Goal: Find specific page/section: Find specific page/section

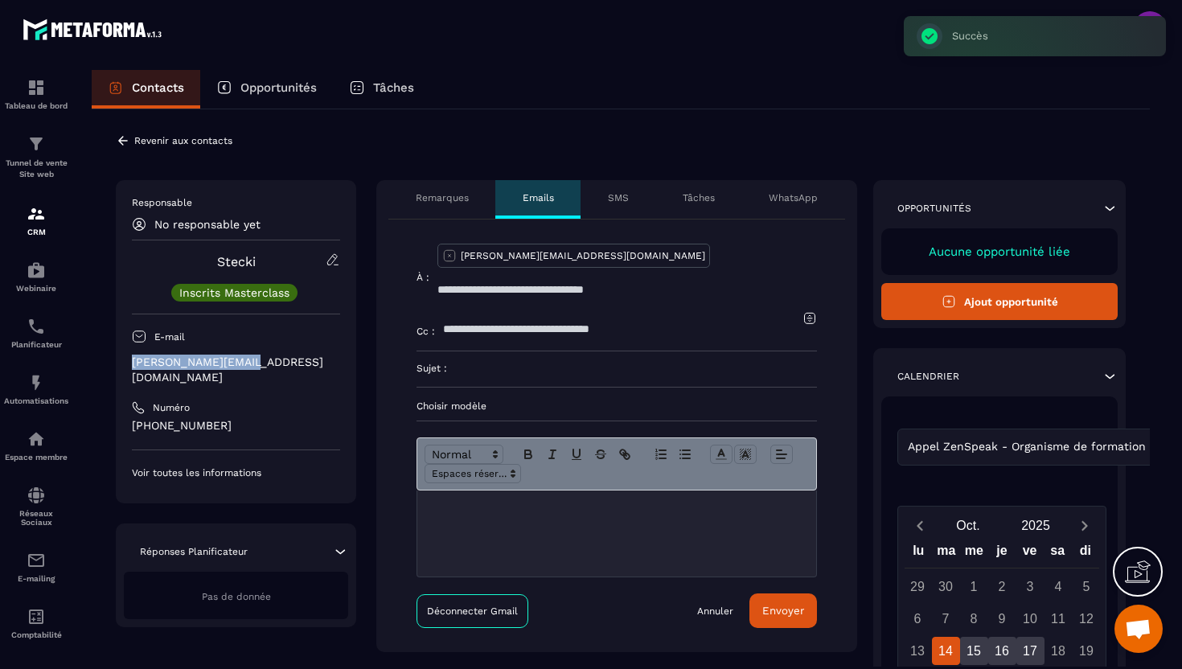
drag, startPoint x: 252, startPoint y: 363, endPoint x: 129, endPoint y: 367, distance: 123.0
click at [129, 367] on div "Responsable No responsable yet [PERSON_NAME] Inscrits Masterclass E-mail [PERSO…" at bounding box center [236, 341] width 240 height 323
copy p "[PERSON_NAME][EMAIL_ADDRESS][DOMAIN_NAME]"
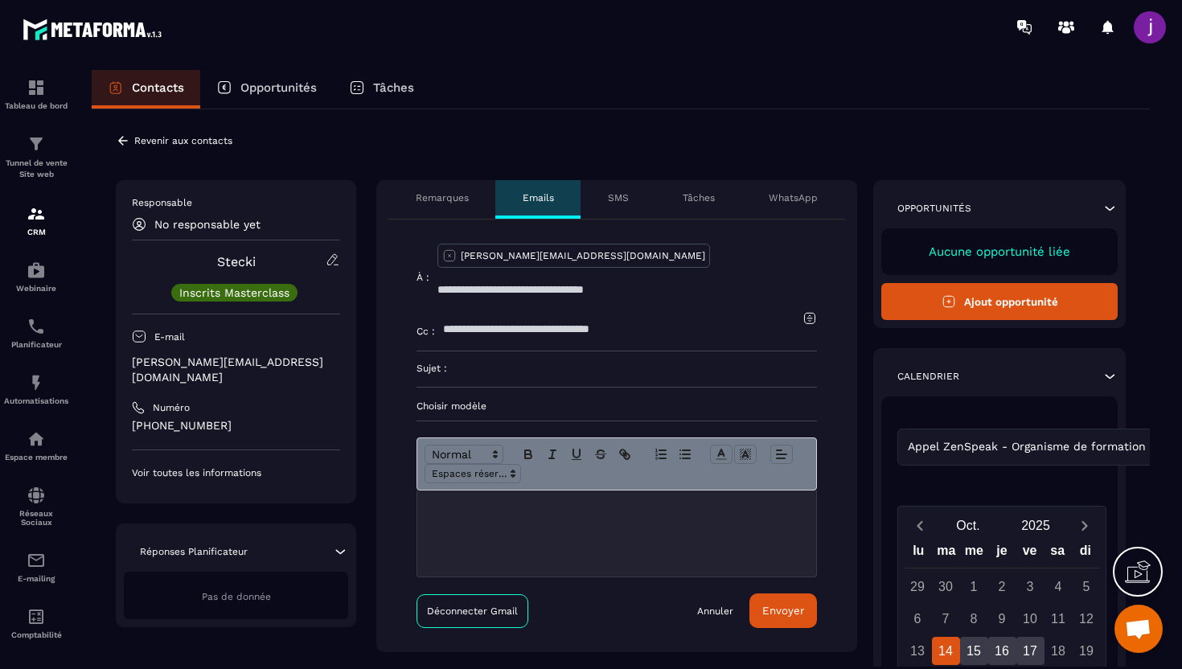
click at [121, 138] on icon at bounding box center [123, 140] width 10 height 9
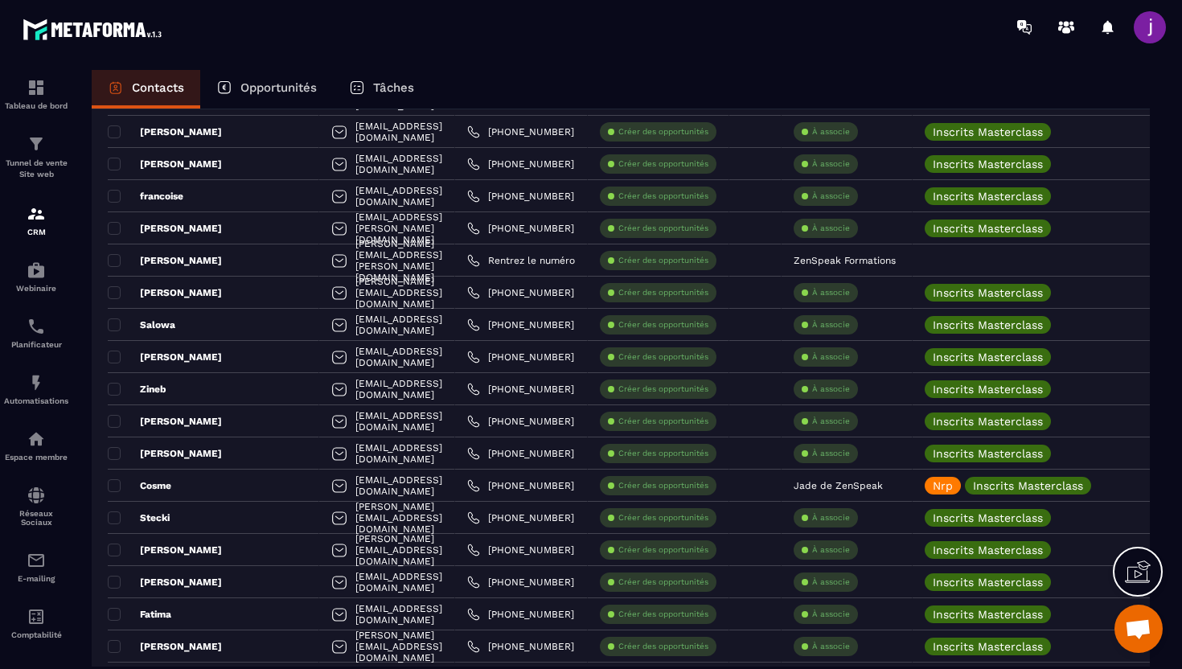
scroll to position [2405, 0]
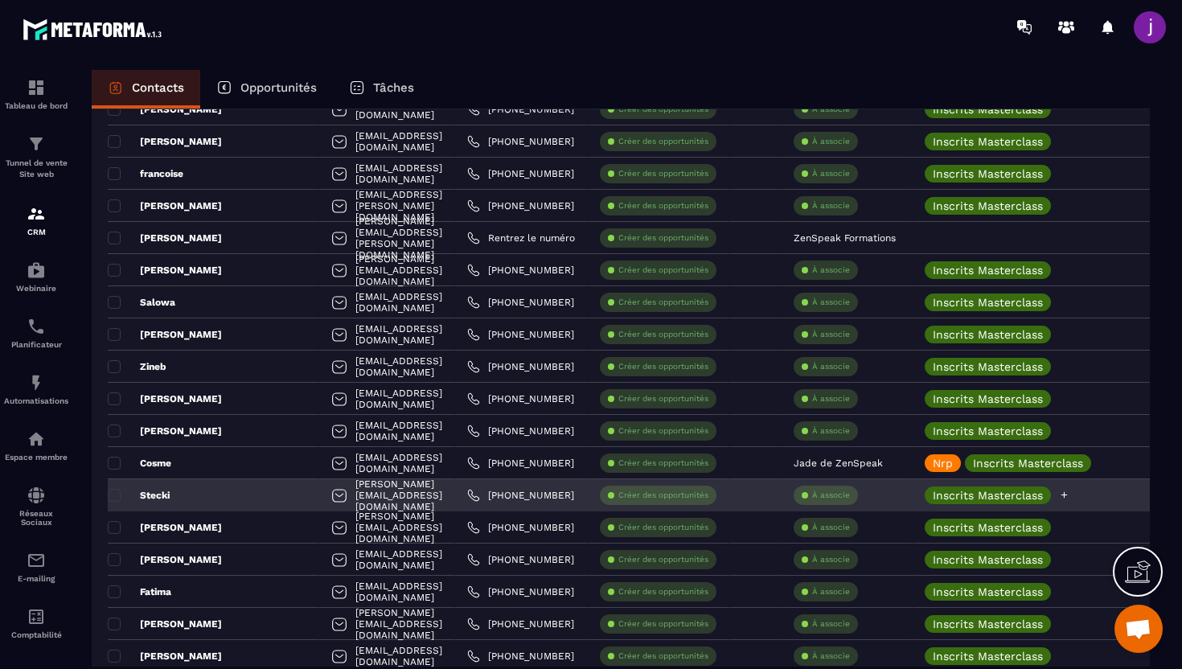
click at [1068, 495] on icon at bounding box center [1064, 495] width 10 height 10
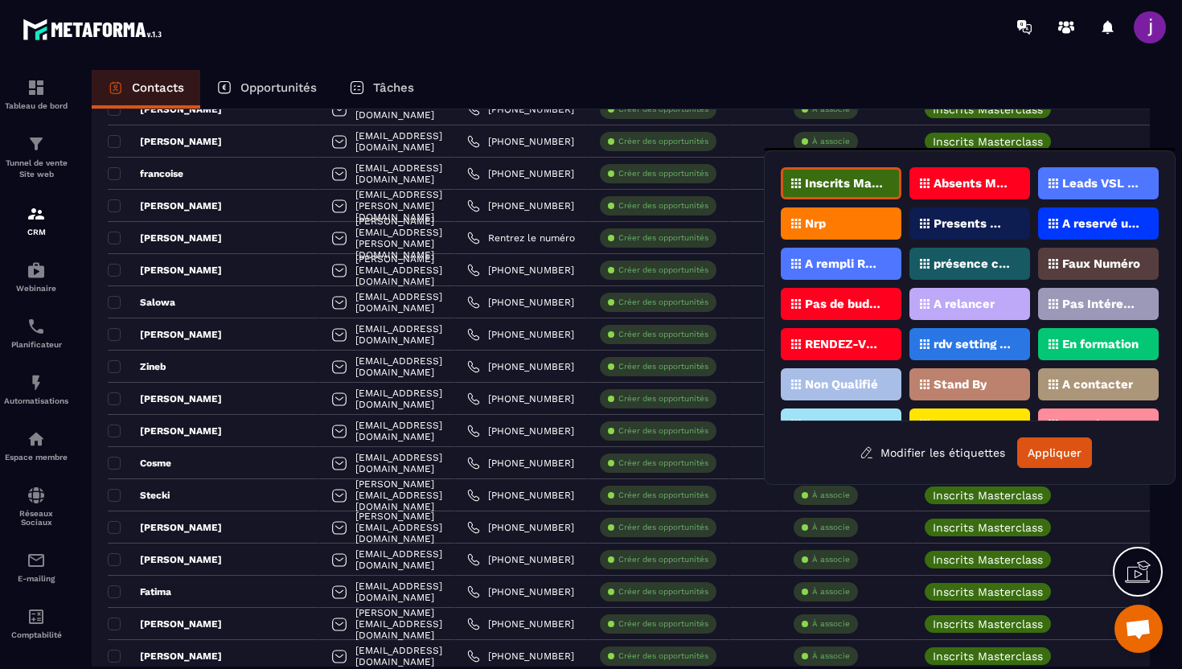
click at [866, 238] on div "Nrp" at bounding box center [841, 223] width 121 height 32
click at [1050, 453] on button "Appliquer" at bounding box center [1054, 452] width 75 height 31
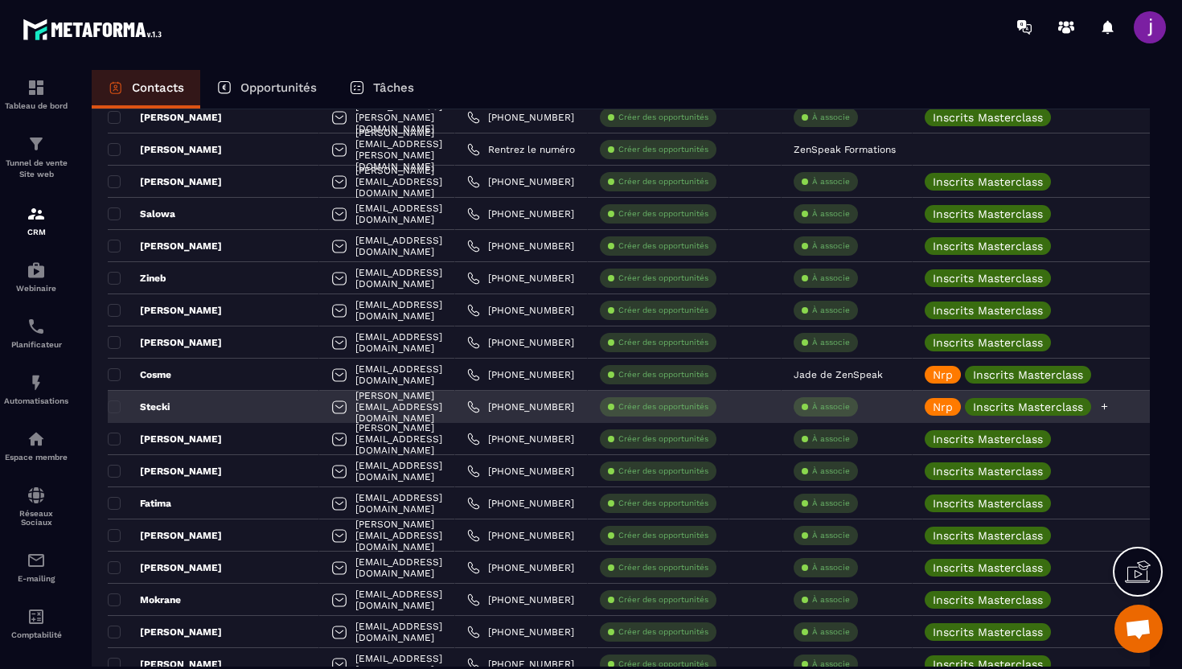
scroll to position [2496, 0]
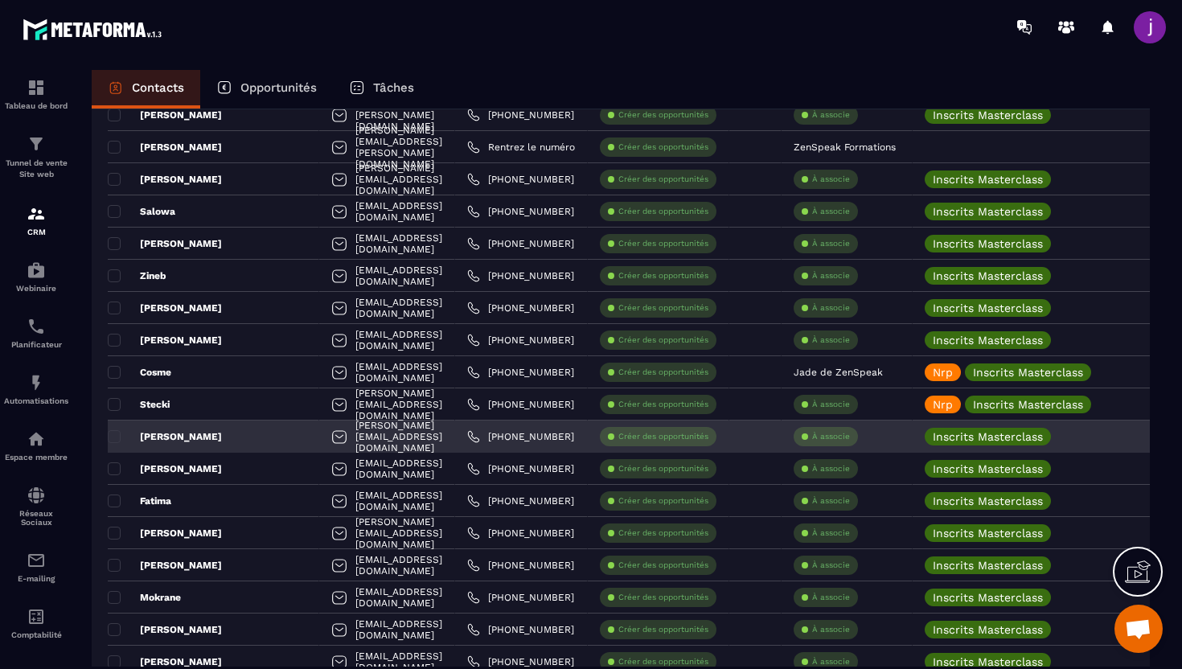
click at [247, 434] on div "[PERSON_NAME]" at bounding box center [213, 436] width 211 height 32
